Goal: Task Accomplishment & Management: Manage account settings

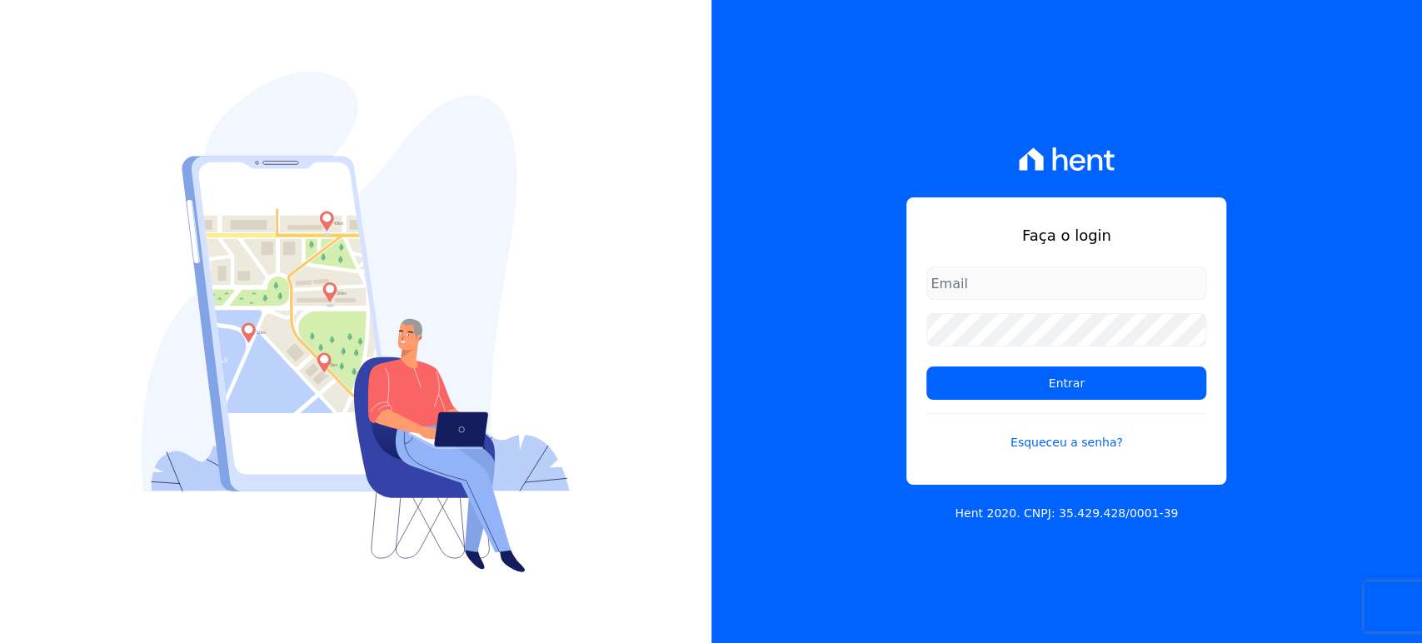
type input "[EMAIL_ADDRESS][DOMAIN_NAME]"
click at [759, 418] on div "Faça o login [EMAIL_ADDRESS][DOMAIN_NAME] Entrar Esqueceu a senha? Hent 2020. C…" at bounding box center [1066, 321] width 711 height 643
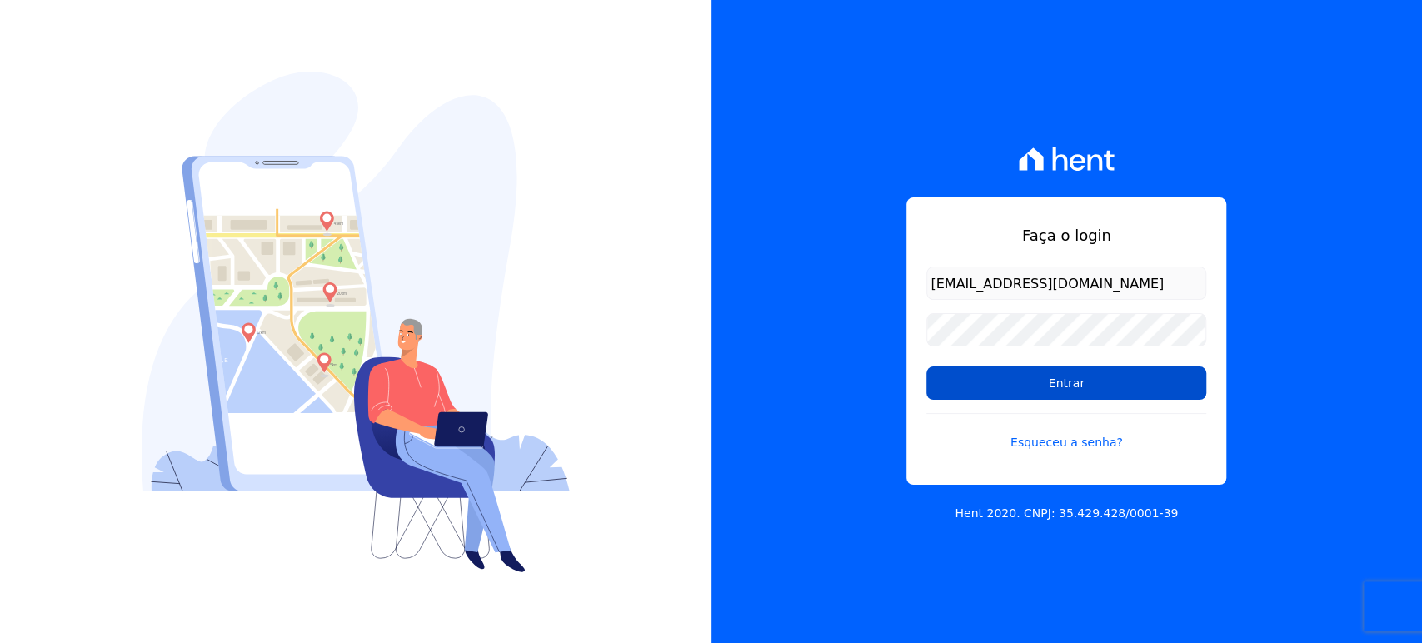
click at [1003, 395] on input "Entrar" at bounding box center [1066, 383] width 280 height 33
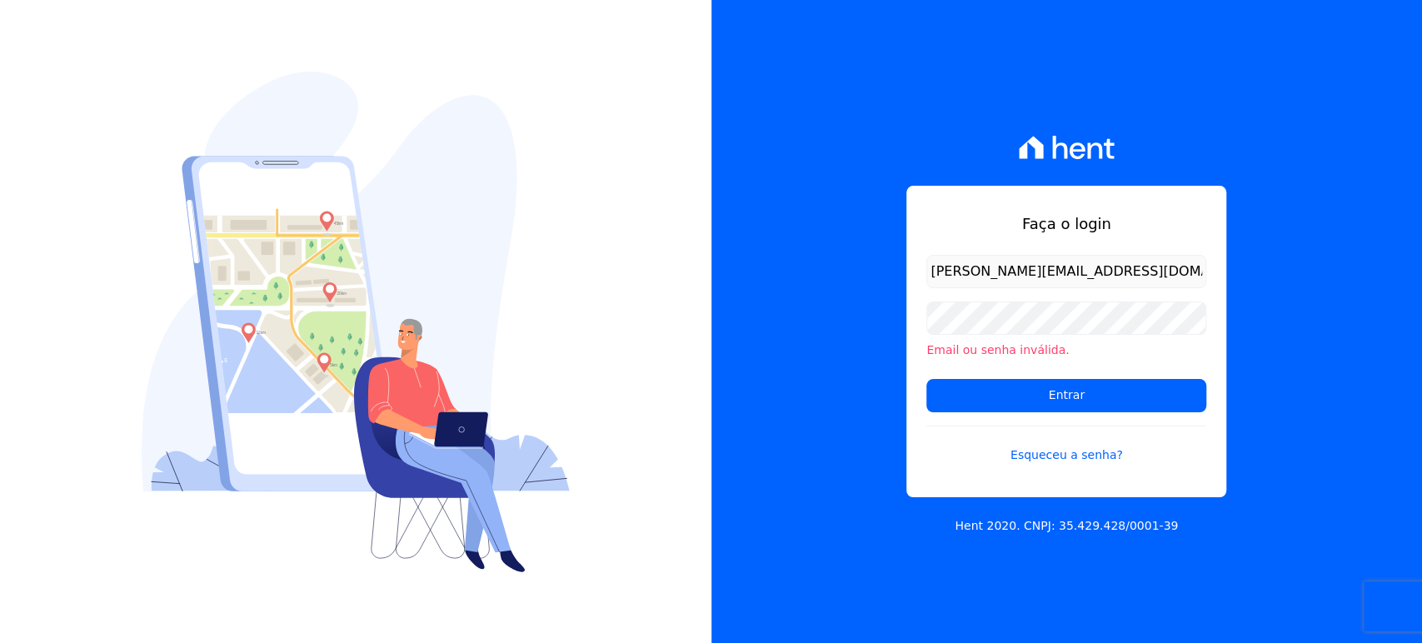
click at [1035, 392] on input "Entrar" at bounding box center [1066, 395] width 280 height 33
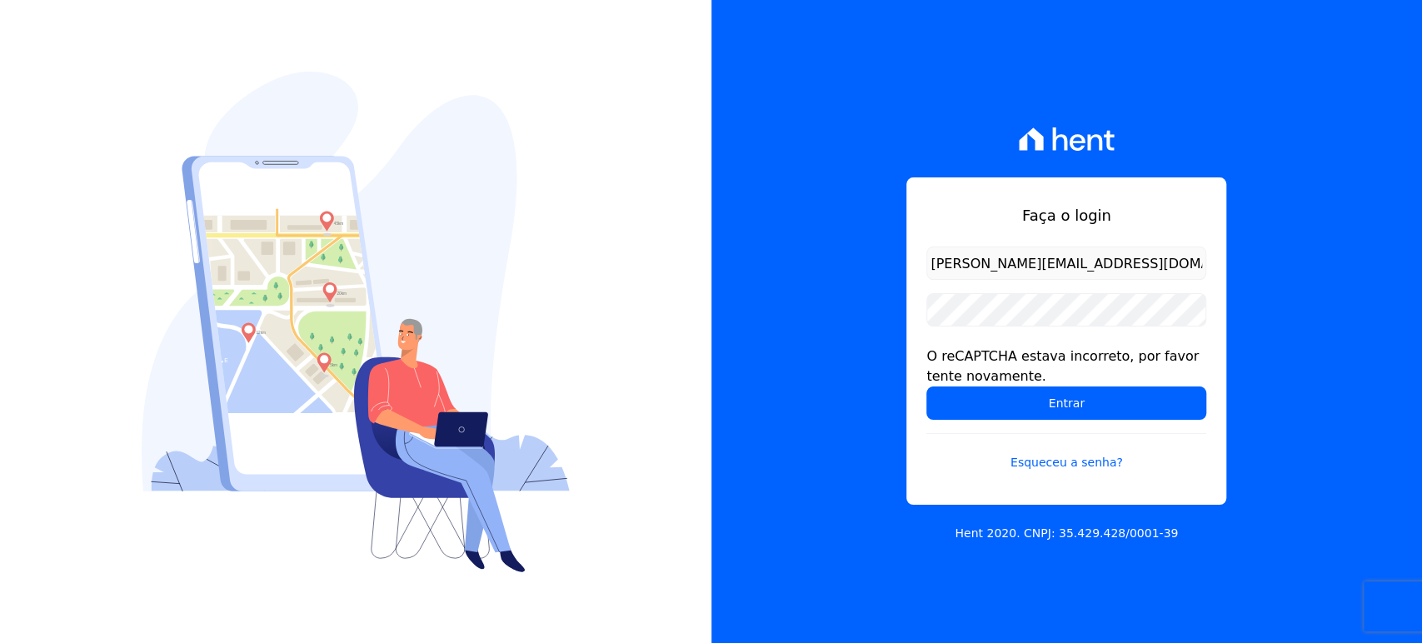
click at [1035, 392] on input "Entrar" at bounding box center [1066, 402] width 280 height 33
click at [1317, 251] on div "Faça o login marla@apiceincorporadora.com.br O reCAPTCHA estava incorreto, por …" at bounding box center [1066, 321] width 711 height 643
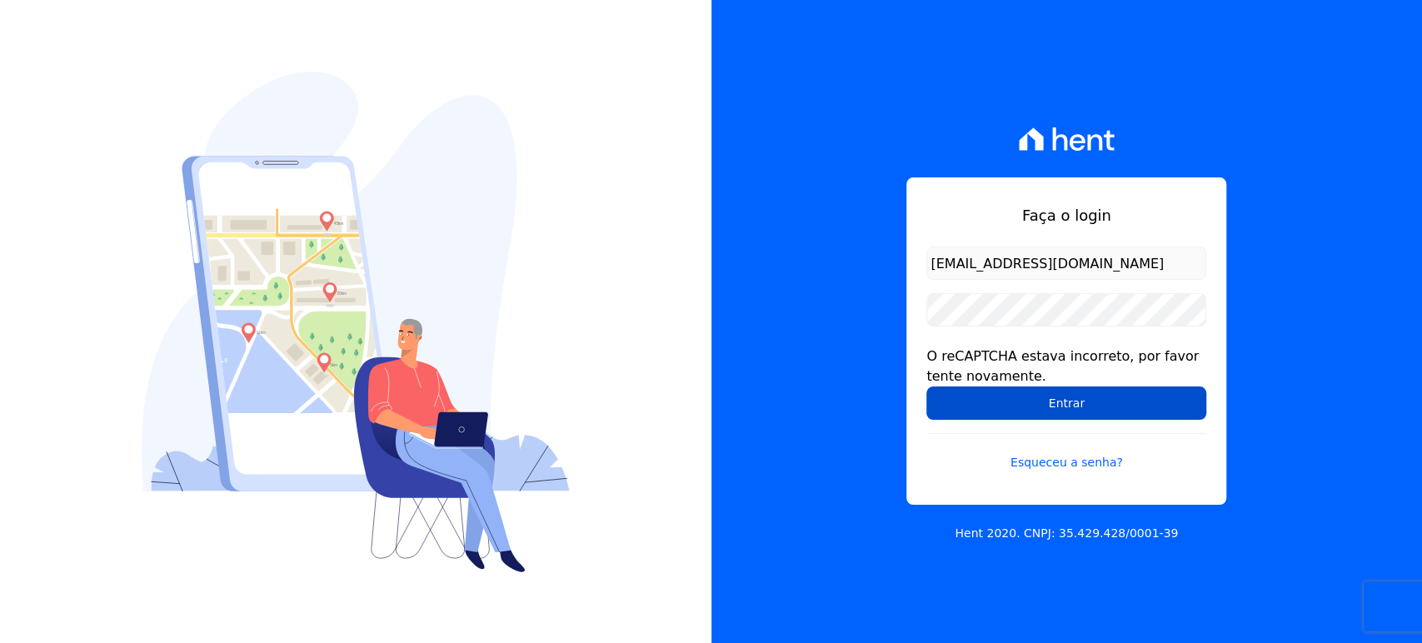
click at [1074, 392] on input "Entrar" at bounding box center [1066, 402] width 280 height 33
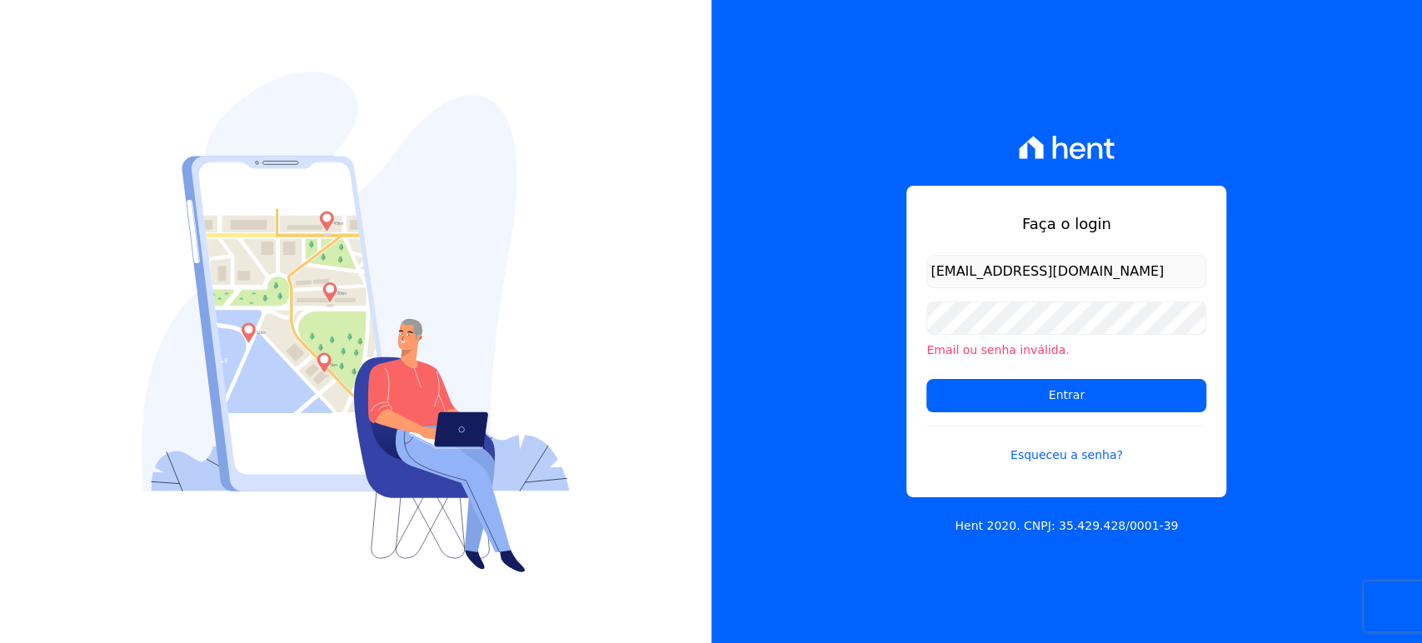
click at [1370, 631] on div "Faça o login [EMAIL_ADDRESS][DOMAIN_NAME] Email ou senha inválida. Entrar Esque…" at bounding box center [1066, 321] width 711 height 643
click at [1097, 400] on input "Entrar" at bounding box center [1066, 395] width 280 height 33
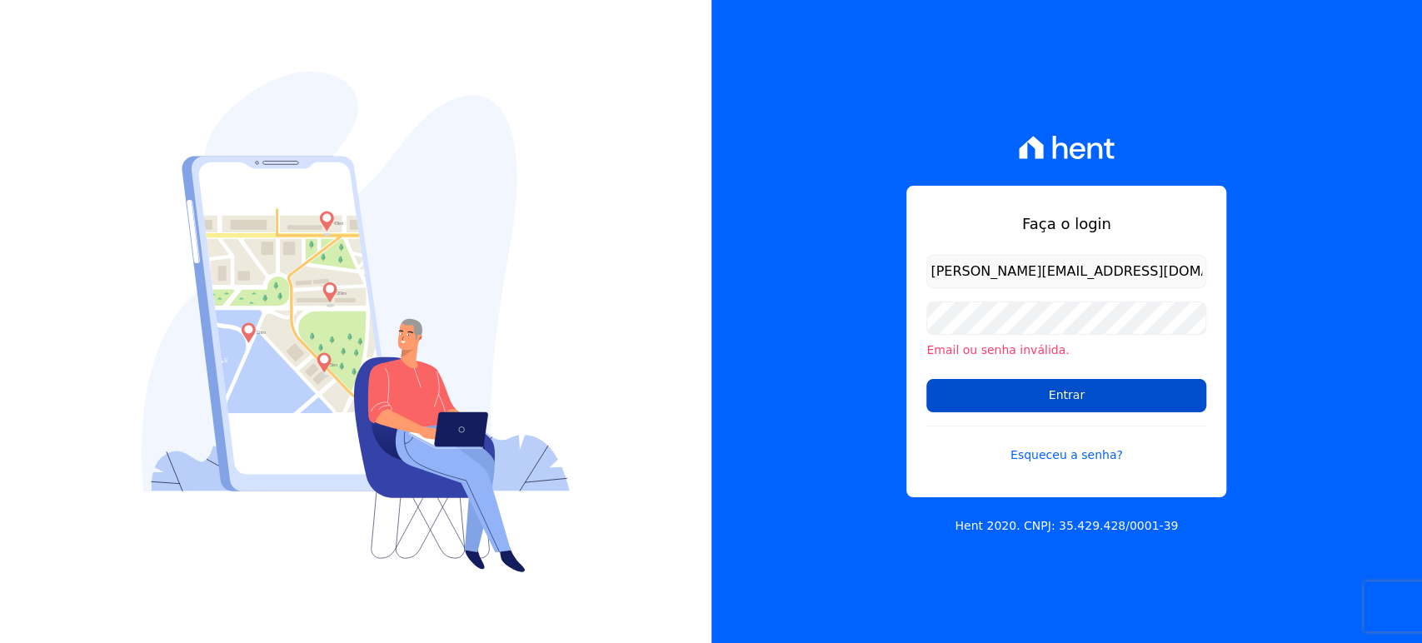
click at [1069, 397] on input "Entrar" at bounding box center [1066, 395] width 280 height 33
click at [1053, 398] on input "Entrar" at bounding box center [1066, 395] width 280 height 33
click at [1038, 272] on input "[EMAIL_ADDRESS][DOMAIN_NAME]" at bounding box center [1066, 271] width 280 height 33
click at [1060, 388] on input "Entrar" at bounding box center [1066, 395] width 280 height 33
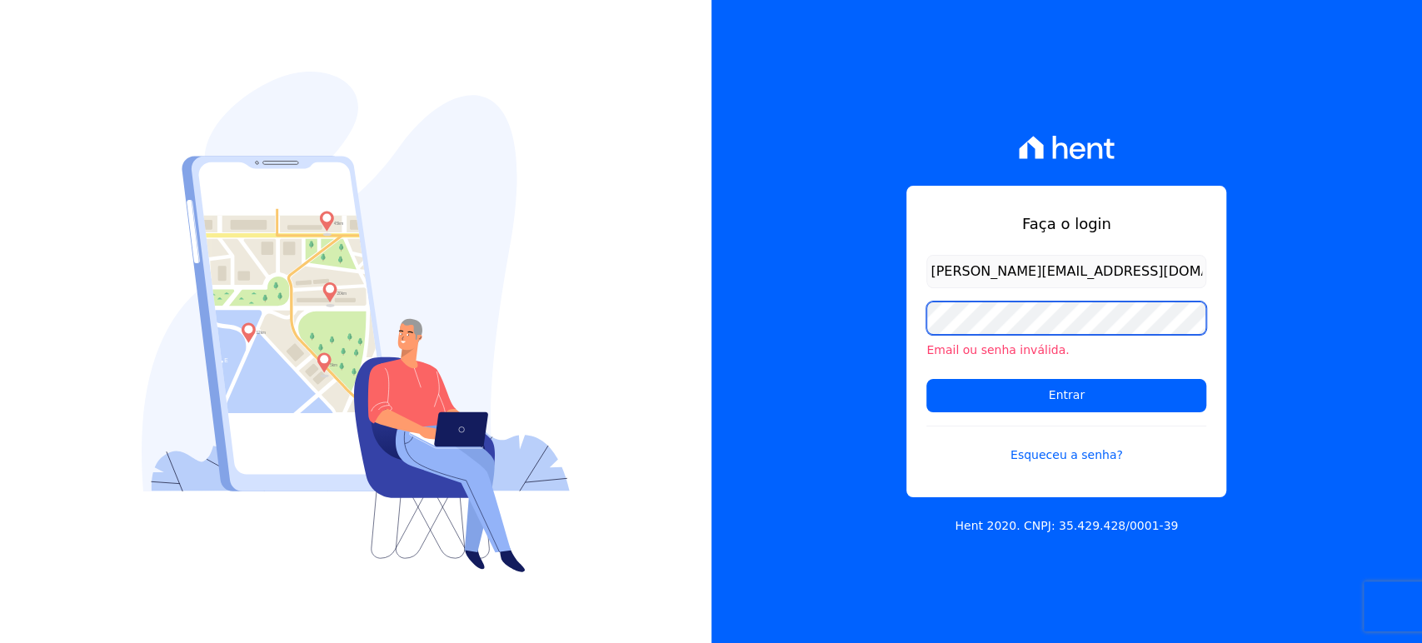
click at [900, 315] on div "Faça o login marla@apiceincorporadora.com.br Email ou senha inválida. Entrar Es…" at bounding box center [1066, 321] width 711 height 643
click at [926, 379] on input "Entrar" at bounding box center [1066, 395] width 280 height 33
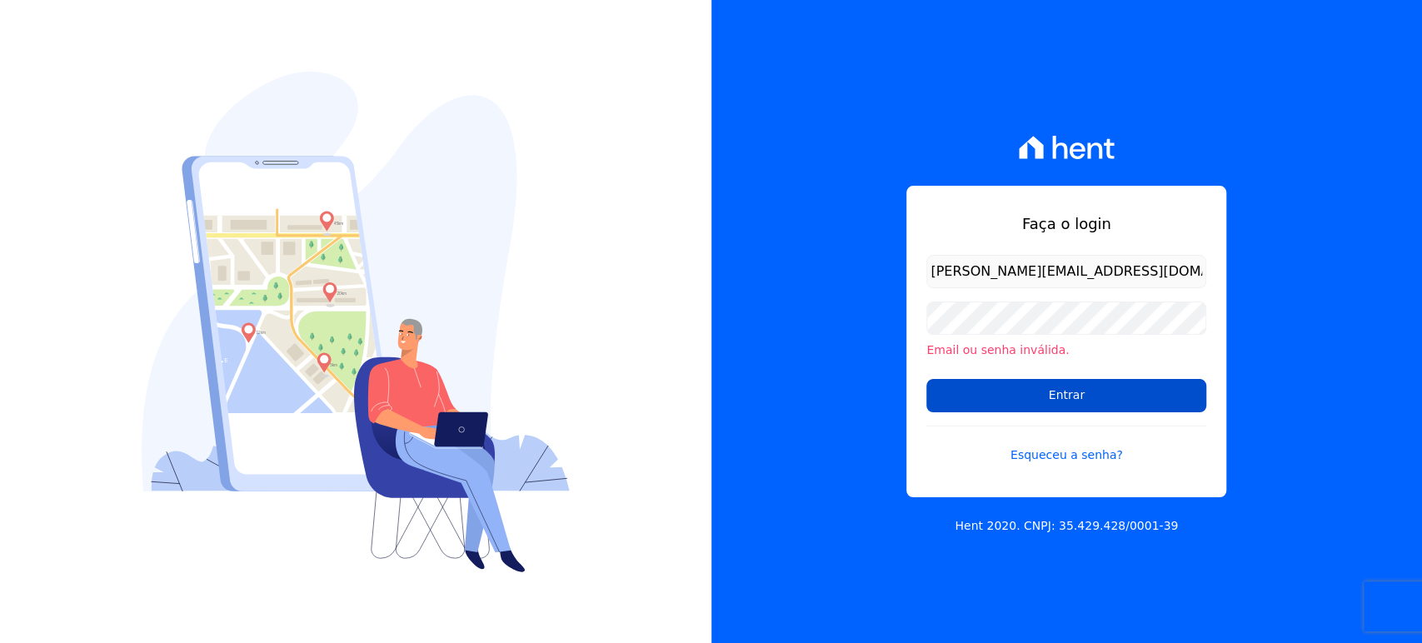
click at [985, 395] on input "Entrar" at bounding box center [1066, 395] width 280 height 33
click at [1040, 253] on div "Faça o login marla@apiceincorporadora.com.br Email ou senha inválida. Entrar Es…" at bounding box center [1066, 342] width 320 height 312
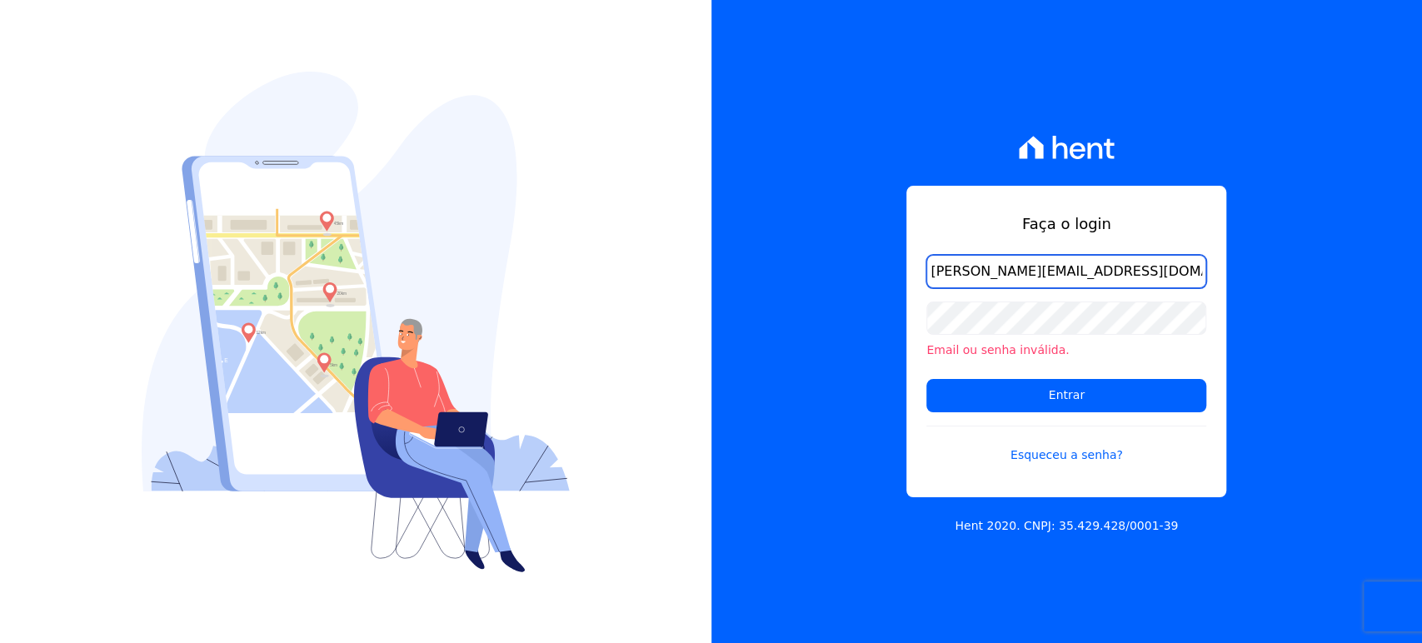
click at [1035, 265] on input "[EMAIL_ADDRESS][DOMAIN_NAME]" at bounding box center [1066, 271] width 280 height 33
click at [1046, 276] on input "[EMAIL_ADDRESS][DOMAIN_NAME]" at bounding box center [1066, 271] width 280 height 33
type input "administrativo@apiceincorporadora.com.br"
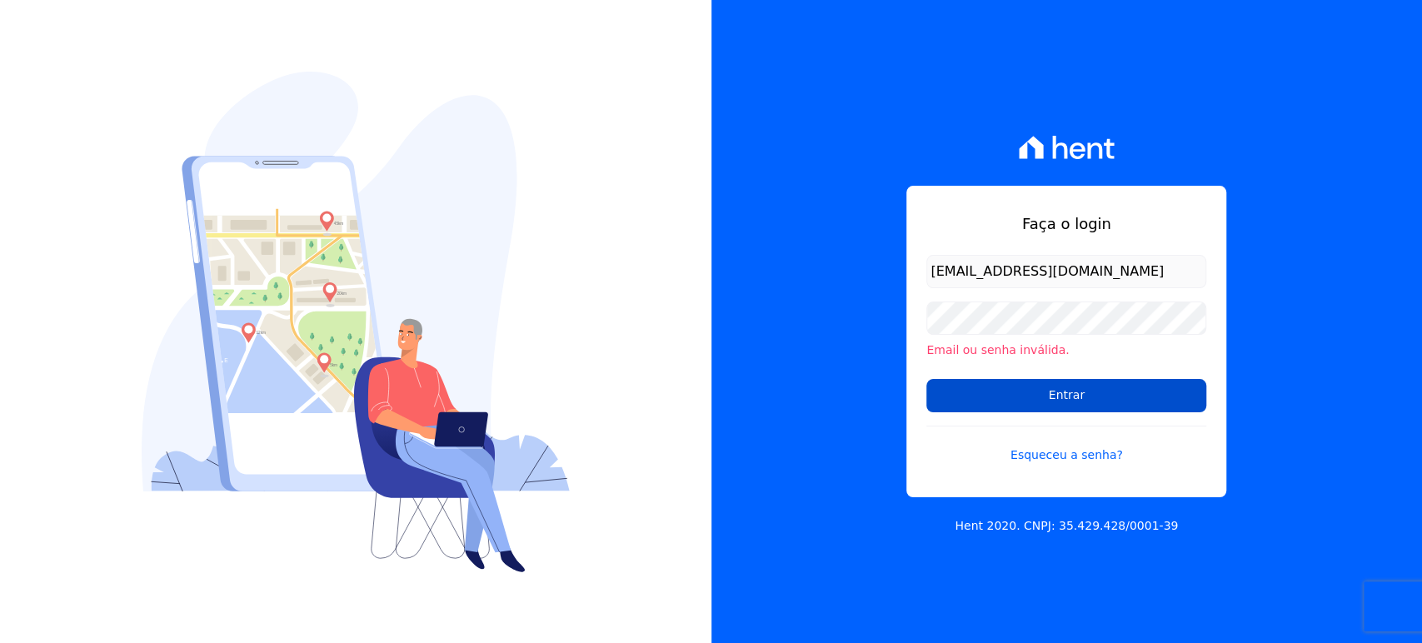
click at [1060, 387] on input "Entrar" at bounding box center [1066, 395] width 280 height 33
click at [986, 273] on input "[EMAIL_ADDRESS][DOMAIN_NAME]" at bounding box center [1066, 271] width 280 height 33
type input "[PERSON_NAME][EMAIL_ADDRESS][DOMAIN_NAME]"
click at [1025, 391] on input "Entrar" at bounding box center [1066, 395] width 280 height 33
click at [885, 435] on div "Faça o login [EMAIL_ADDRESS][DOMAIN_NAME] Email ou senha inválida. Entrar Esque…" at bounding box center [1066, 321] width 711 height 643
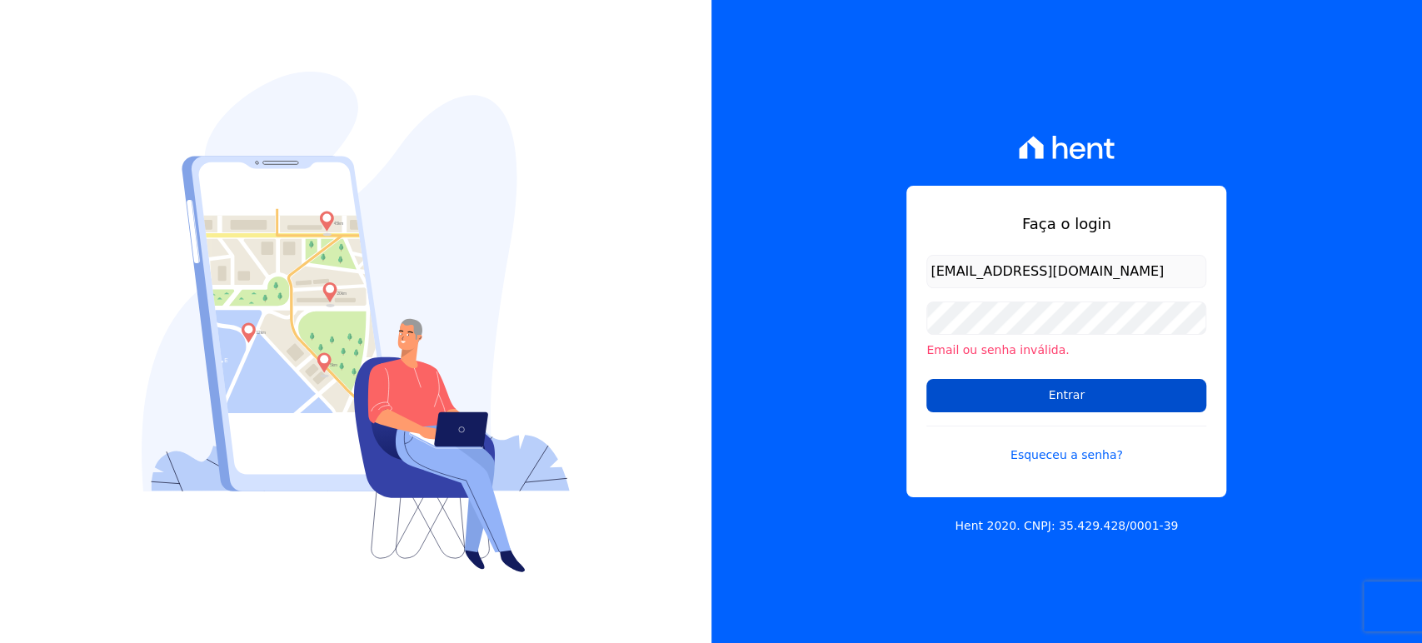
click at [976, 394] on input "Entrar" at bounding box center [1066, 395] width 280 height 33
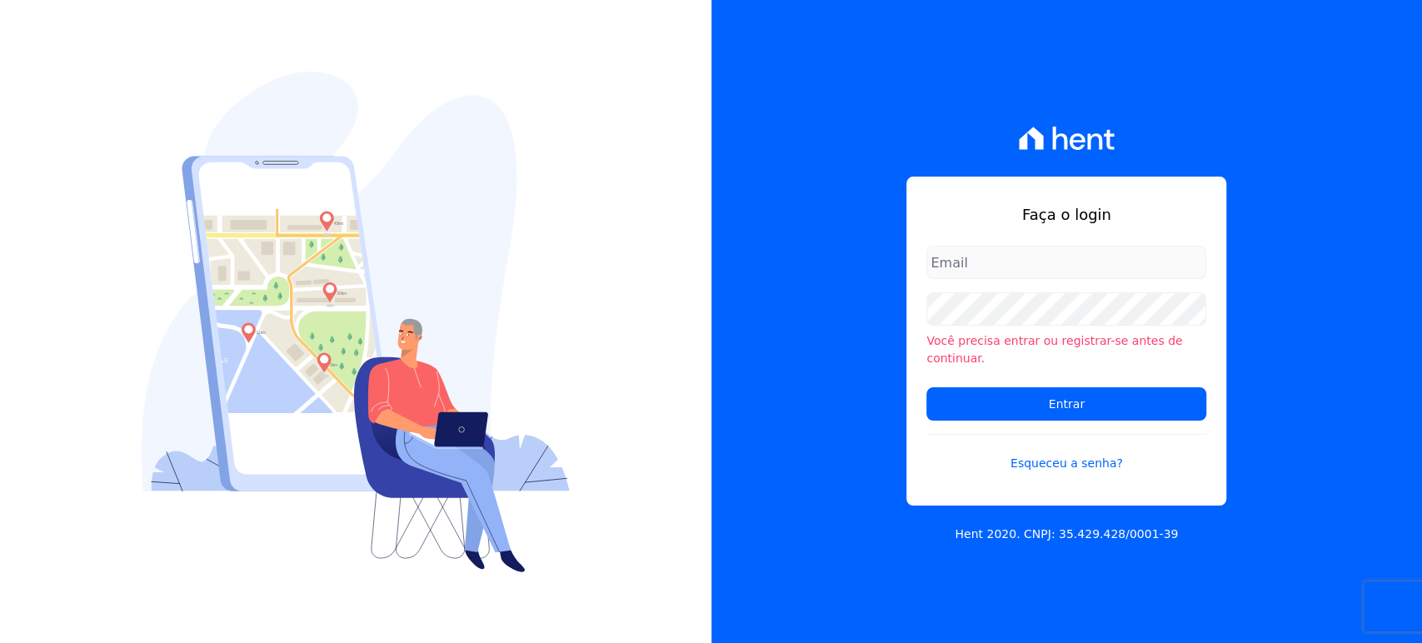
click at [820, 302] on div "Faça o login Você precisa entrar ou registrar-se antes de continuar. Entrar Esq…" at bounding box center [1066, 321] width 711 height 643
click at [969, 272] on input "email" at bounding box center [1066, 262] width 280 height 33
type input "[PERSON_NAME][EMAIL_ADDRESS][DOMAIN_NAME]"
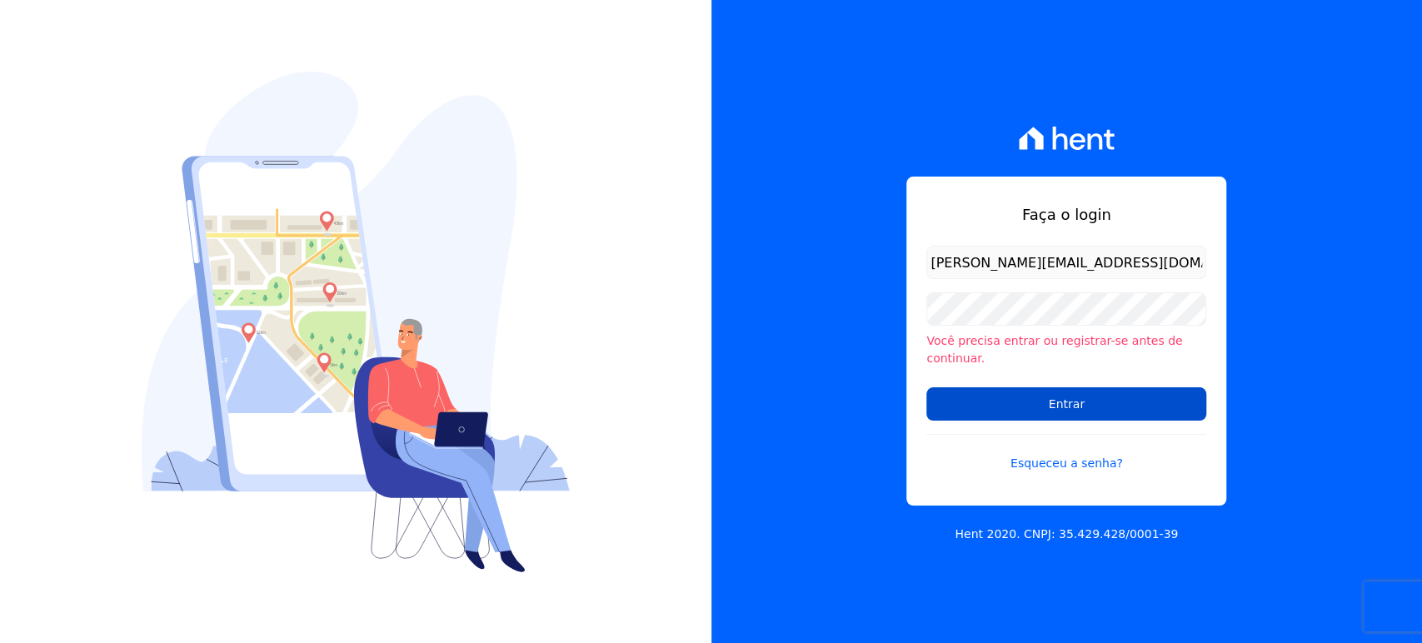
click at [1017, 388] on input "Entrar" at bounding box center [1066, 403] width 280 height 33
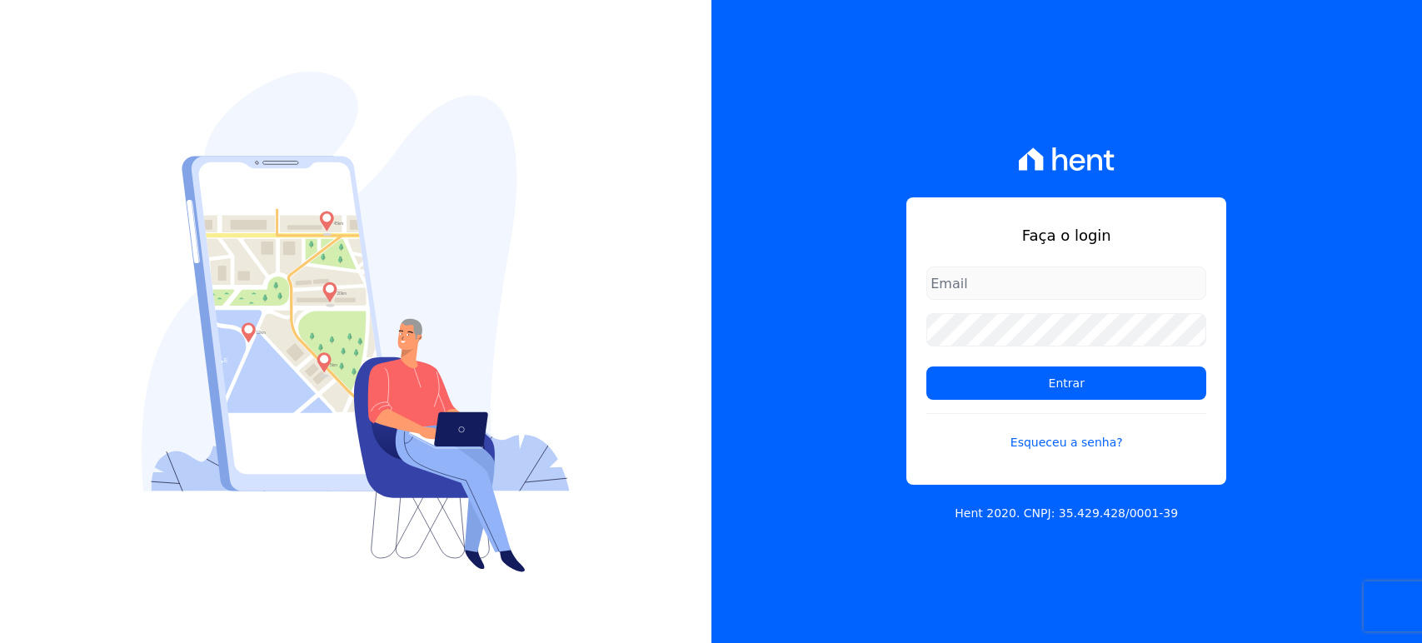
type input "[PERSON_NAME][EMAIL_ADDRESS][DOMAIN_NAME]"
drag, startPoint x: 0, startPoint y: 0, endPoint x: 997, endPoint y: 281, distance: 1035.8
click at [997, 281] on input "[PERSON_NAME][EMAIL_ADDRESS][DOMAIN_NAME]" at bounding box center [1066, 283] width 280 height 33
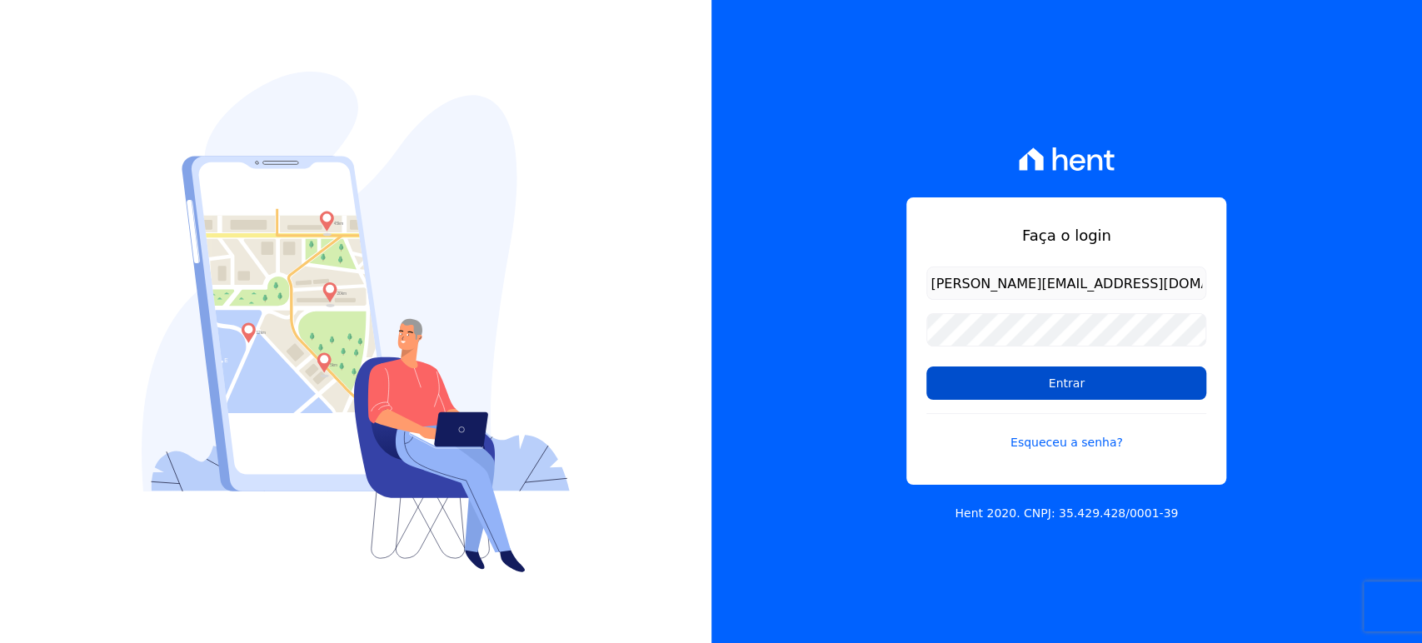
click at [1005, 378] on input "Entrar" at bounding box center [1066, 383] width 280 height 33
